Goal: Information Seeking & Learning: Learn about a topic

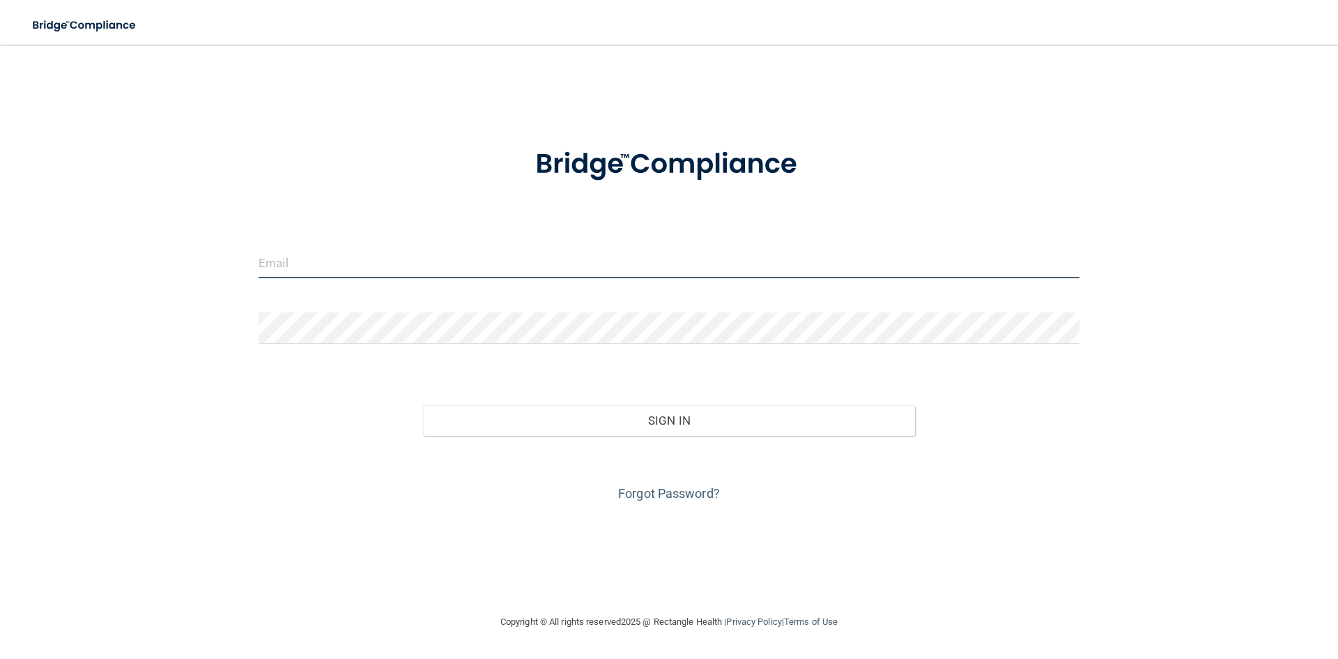
click at [349, 254] on input "email" at bounding box center [669, 262] width 821 height 31
type input "[EMAIL_ADDRESS][DOMAIN_NAME]"
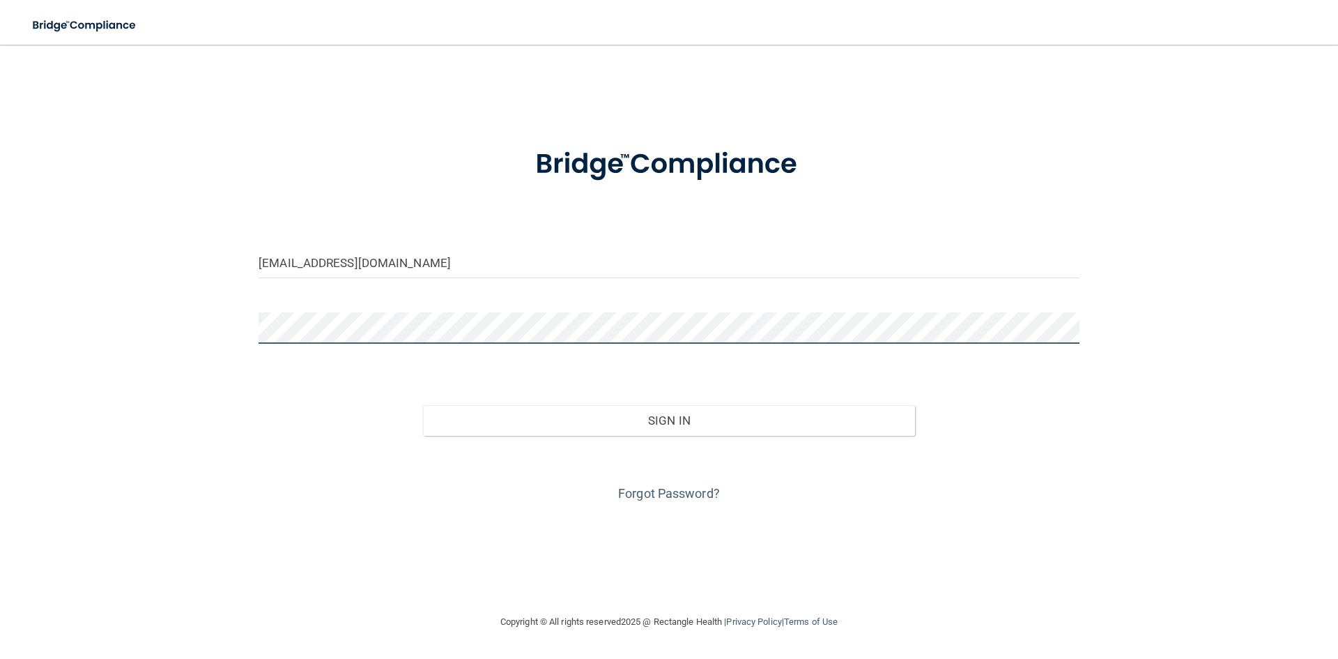
click at [423, 405] on button "Sign In" at bounding box center [669, 420] width 493 height 31
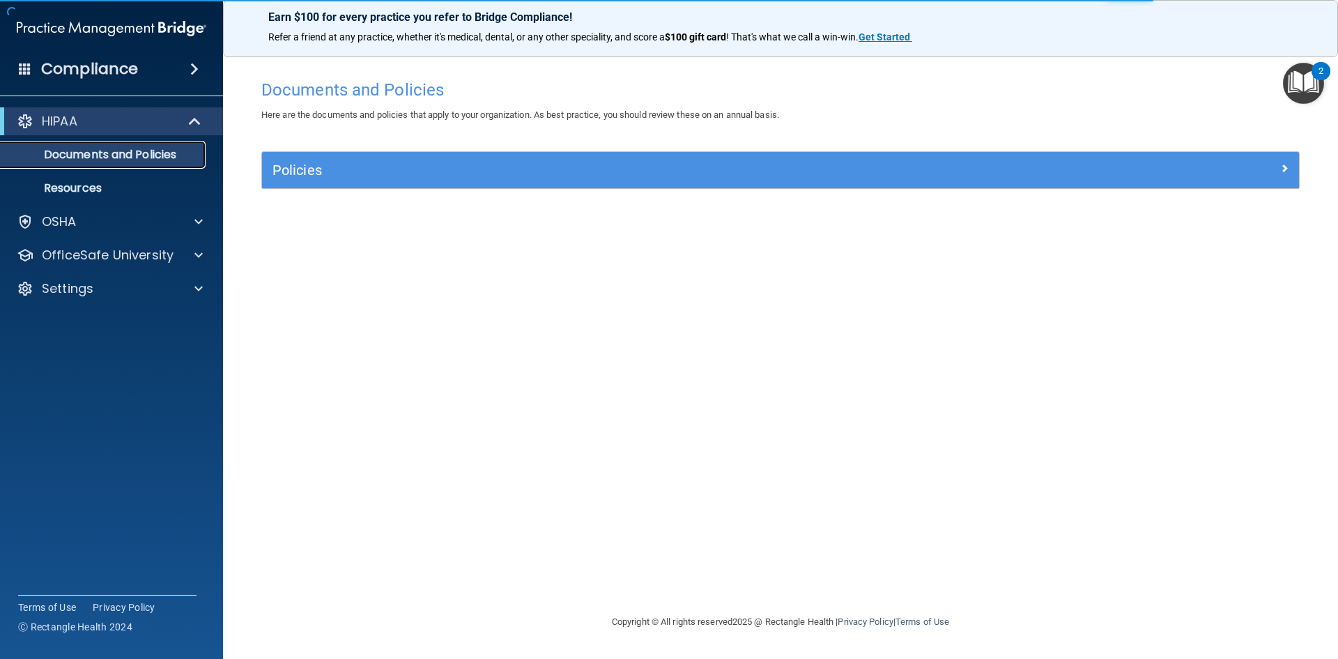
click at [113, 151] on p "Documents and Policies" at bounding box center [104, 155] width 190 height 14
click at [191, 121] on span at bounding box center [196, 121] width 12 height 17
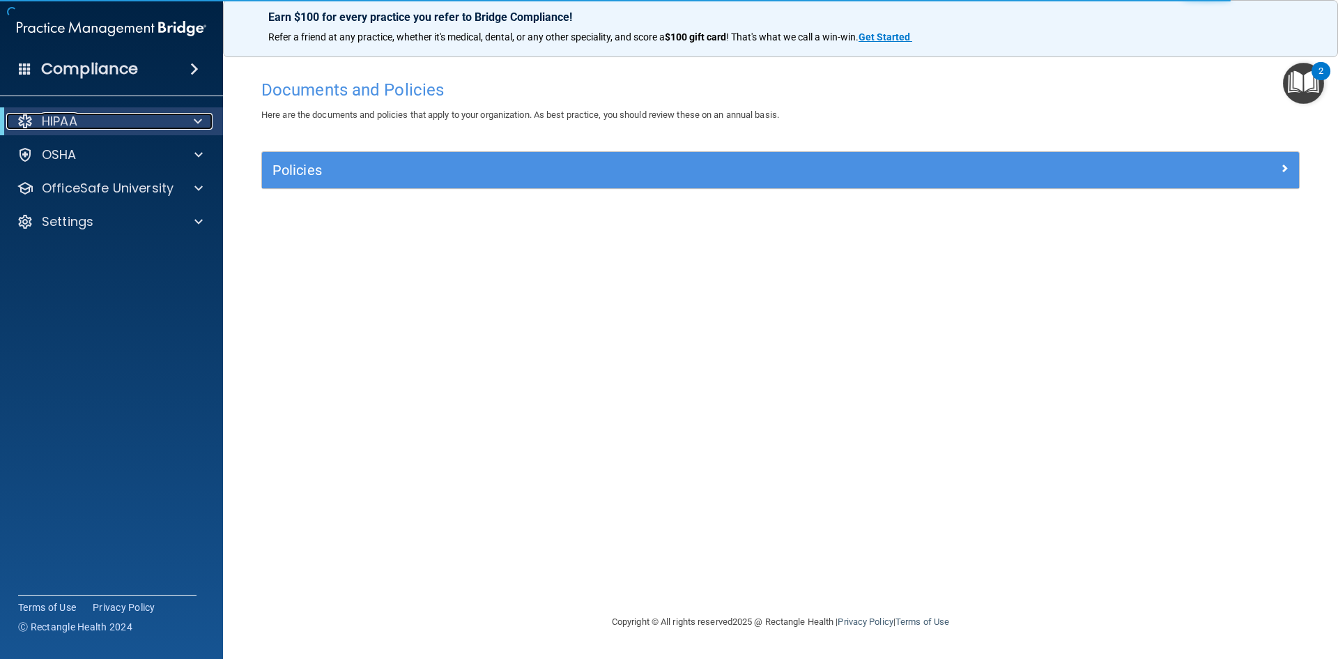
click at [191, 121] on div at bounding box center [195, 121] width 34 height 17
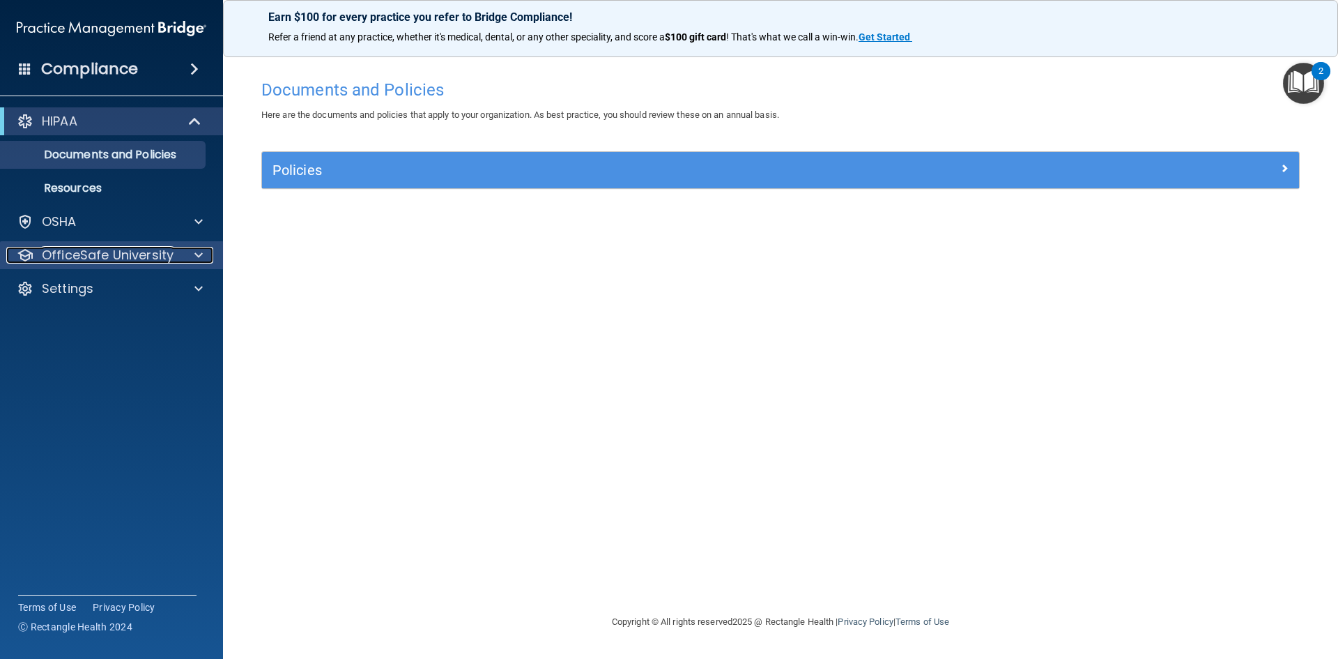
click at [162, 261] on p "OfficeSafe University" at bounding box center [108, 255] width 132 height 17
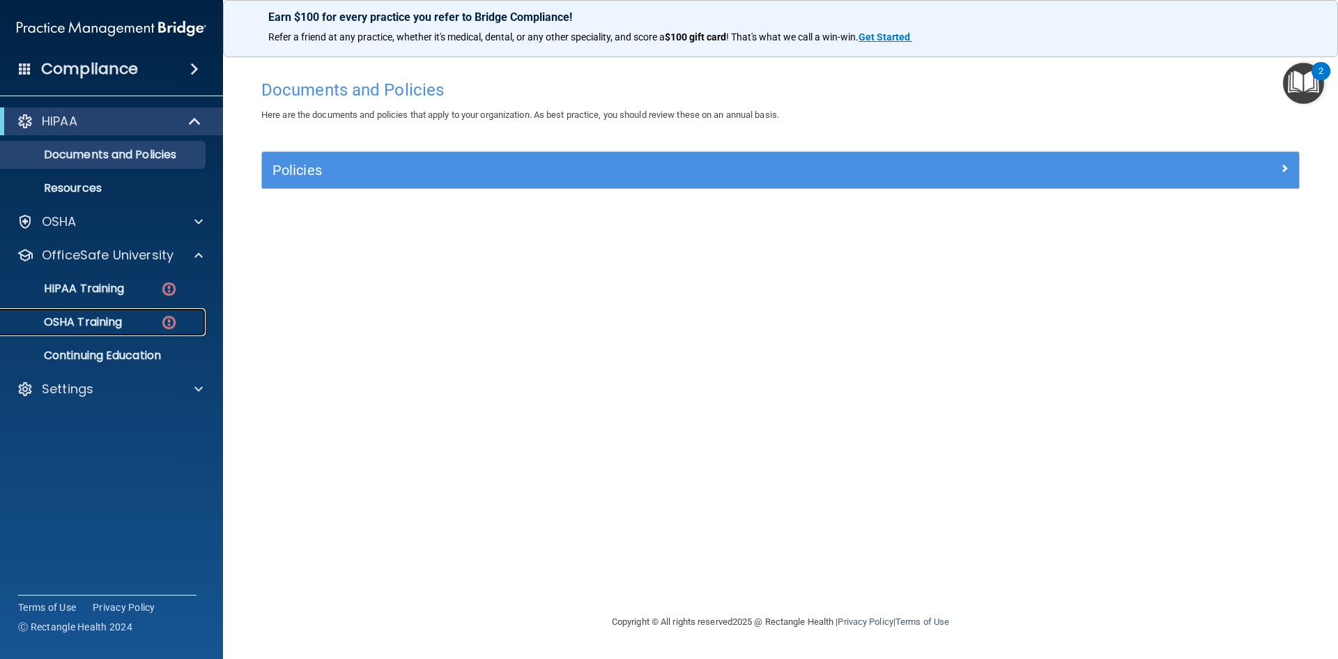
click at [141, 308] on link "OSHA Training" at bounding box center [96, 322] width 220 height 28
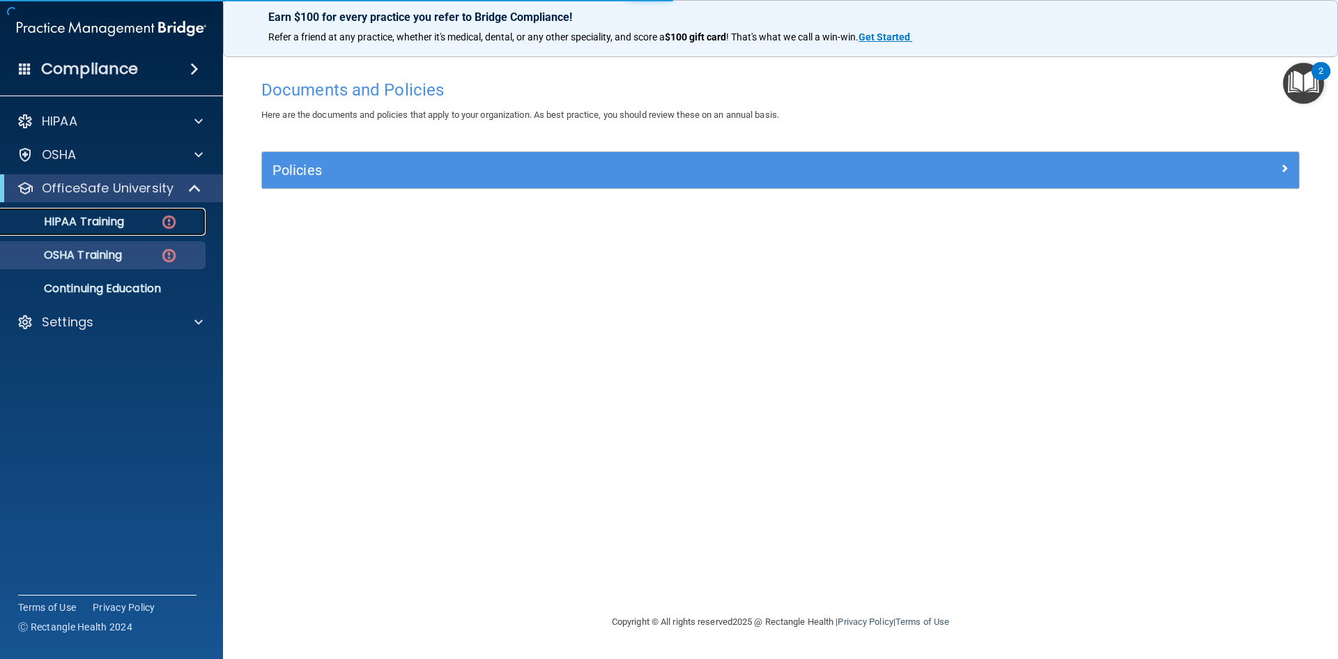
click at [115, 229] on link "HIPAA Training" at bounding box center [96, 222] width 220 height 28
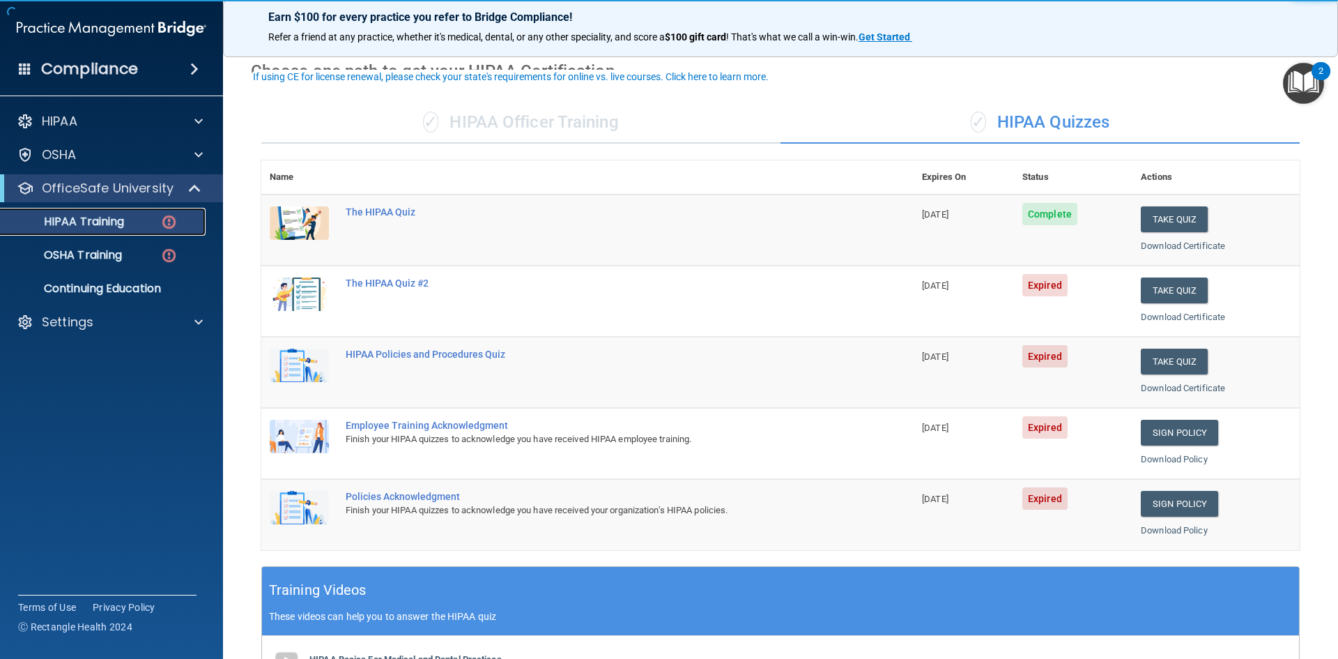
scroll to position [70, 0]
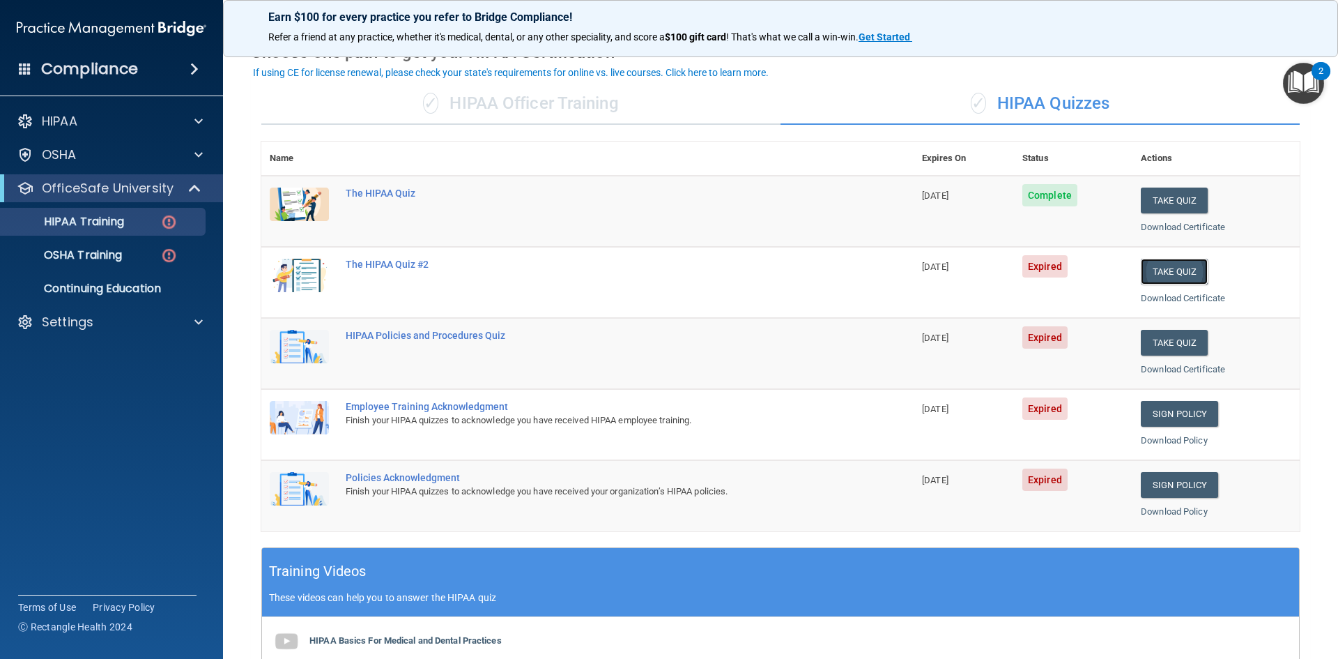
click at [1141, 269] on button "Take Quiz" at bounding box center [1174, 272] width 67 height 26
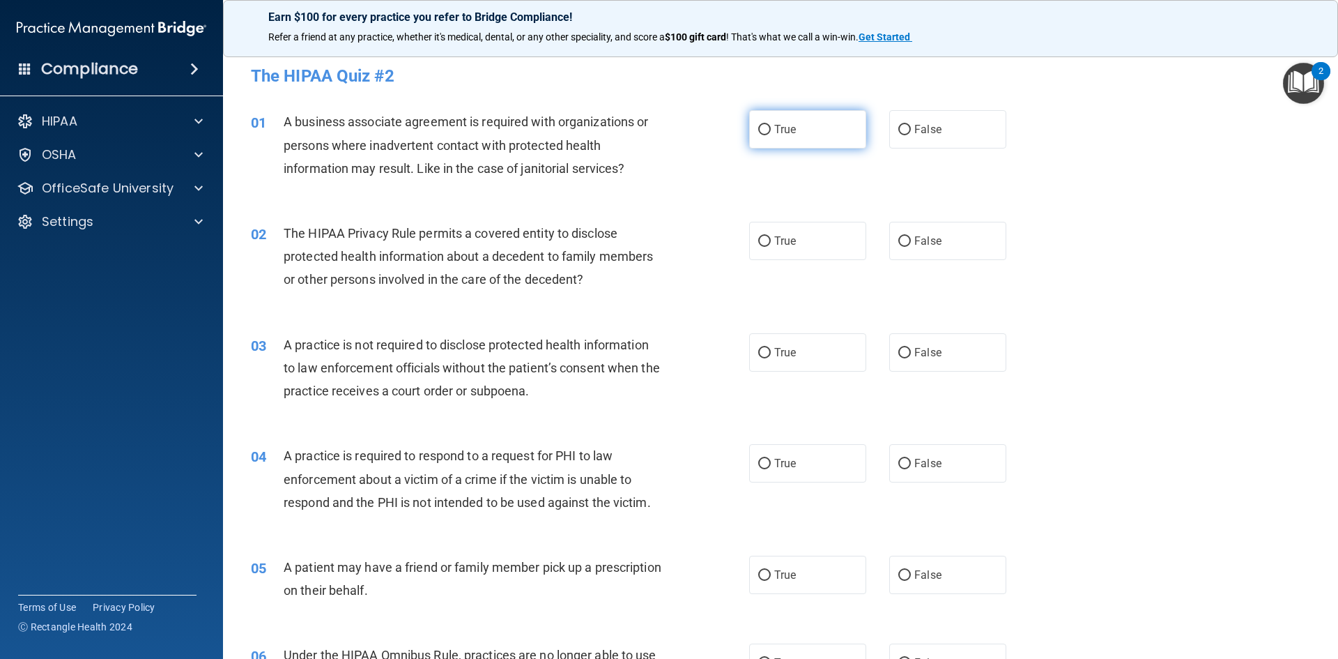
click at [822, 122] on label "True" at bounding box center [807, 129] width 117 height 38
click at [771, 125] on input "True" at bounding box center [764, 130] width 13 height 10
radio input "true"
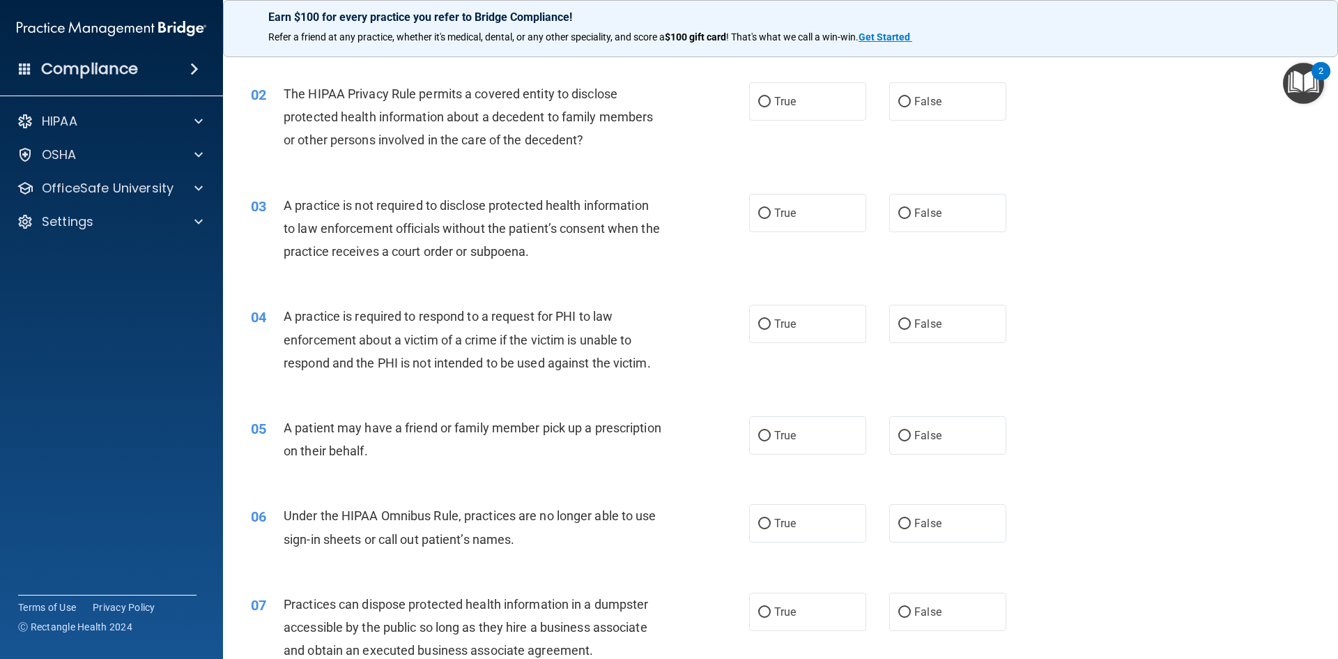
scroll to position [70, 0]
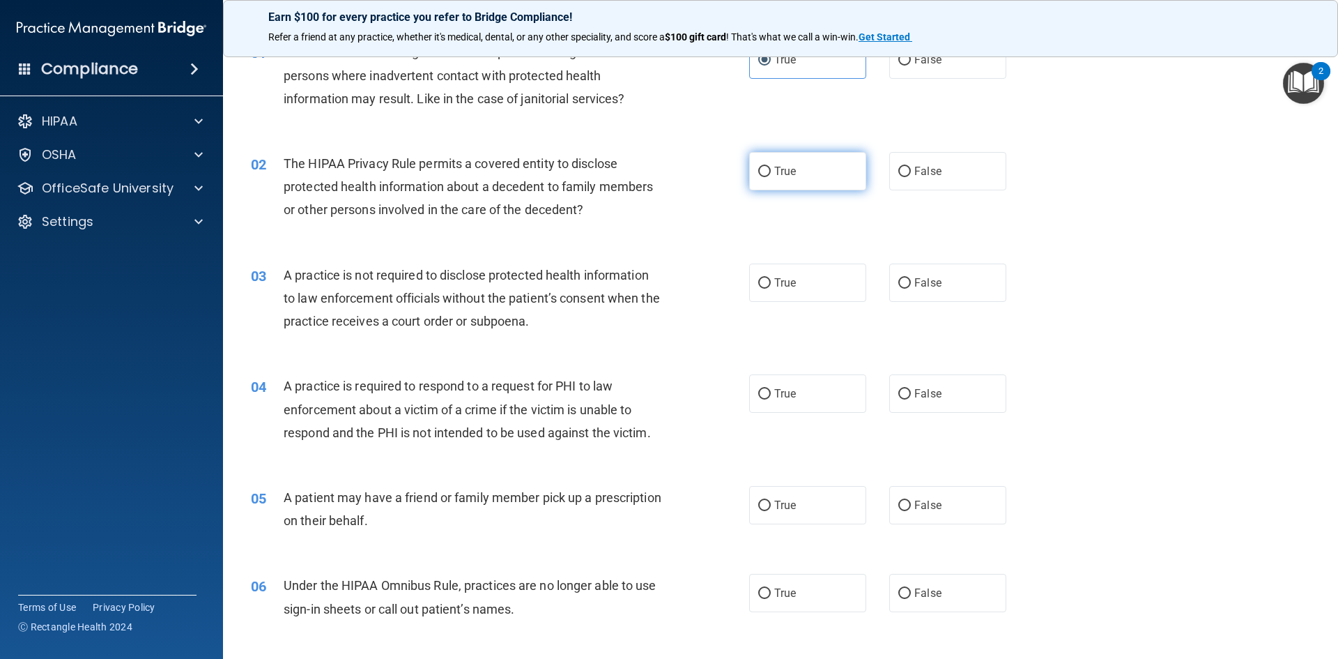
click at [839, 179] on label "True" at bounding box center [807, 171] width 117 height 38
click at [771, 177] on input "True" at bounding box center [764, 172] width 13 height 10
radio input "true"
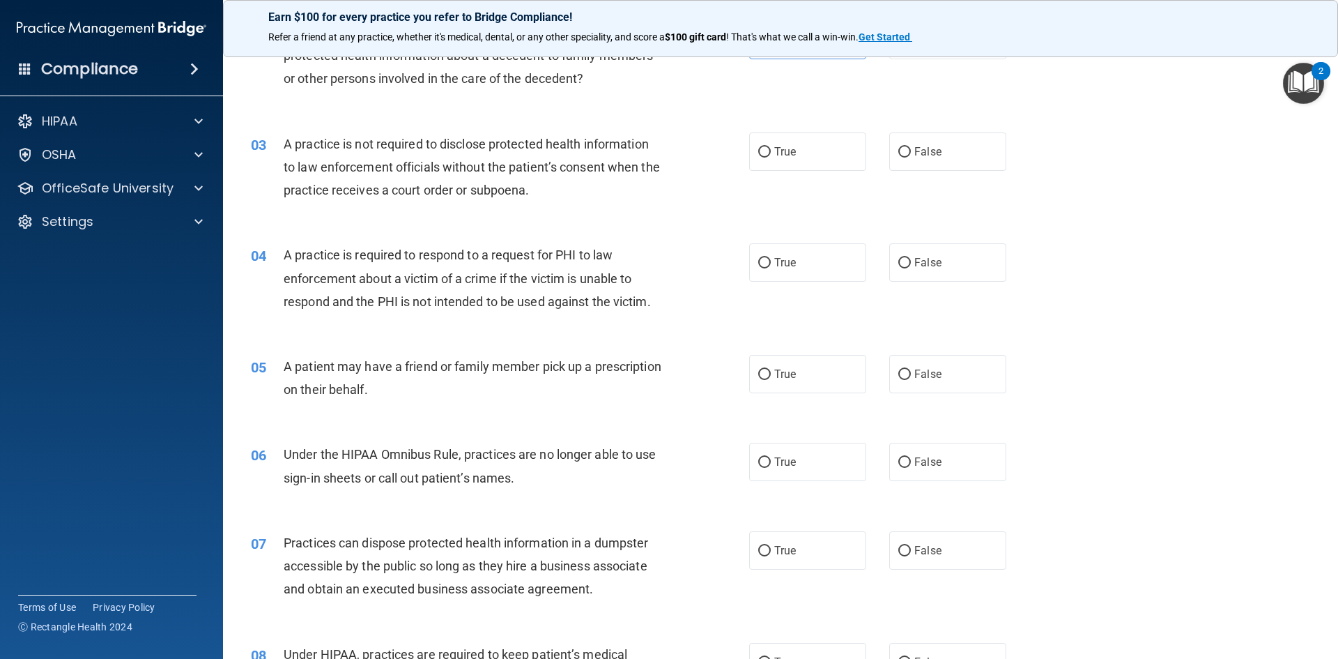
scroll to position [209, 0]
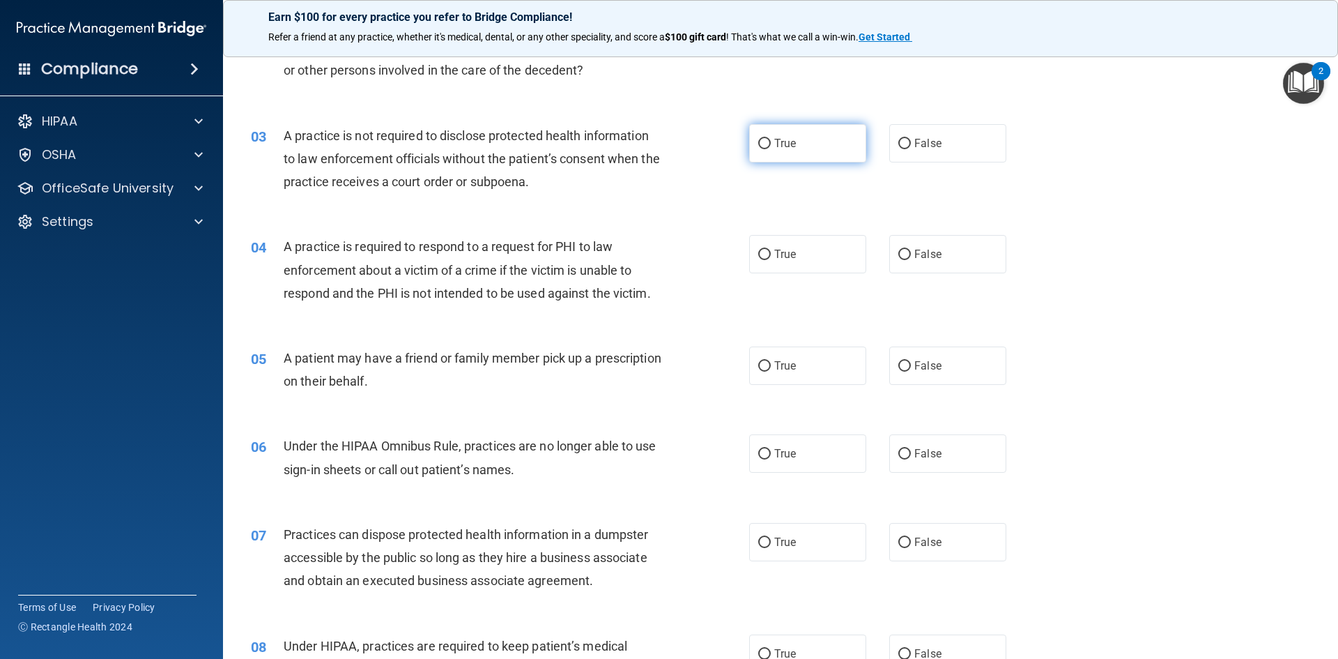
click at [797, 146] on label "True" at bounding box center [807, 143] width 117 height 38
click at [771, 146] on input "True" at bounding box center [764, 144] width 13 height 10
radio input "true"
